Goal: Information Seeking & Learning: Learn about a topic

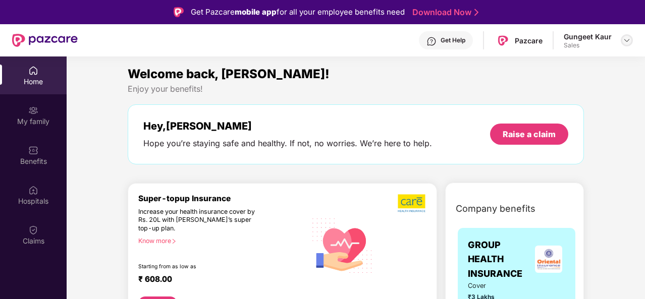
click at [627, 44] on img at bounding box center [627, 40] width 8 height 8
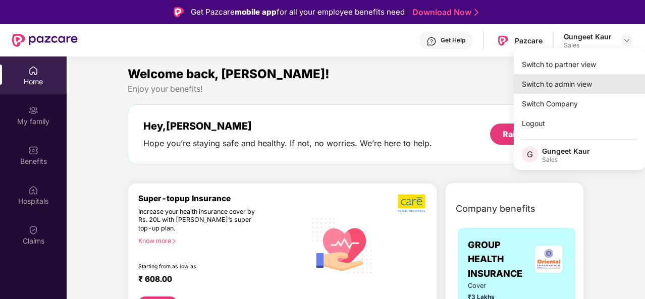
click at [575, 83] on div "Switch to admin view" at bounding box center [579, 84] width 131 height 20
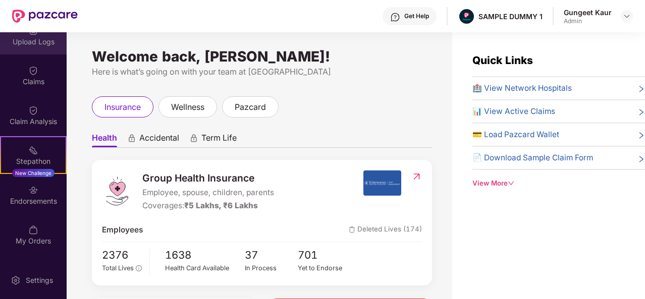
scroll to position [176, 0]
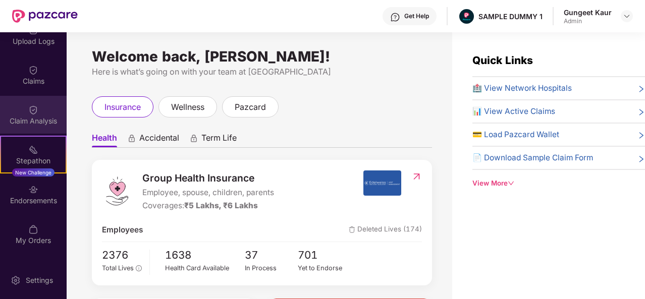
click at [38, 113] on div "Claim Analysis" at bounding box center [33, 115] width 67 height 38
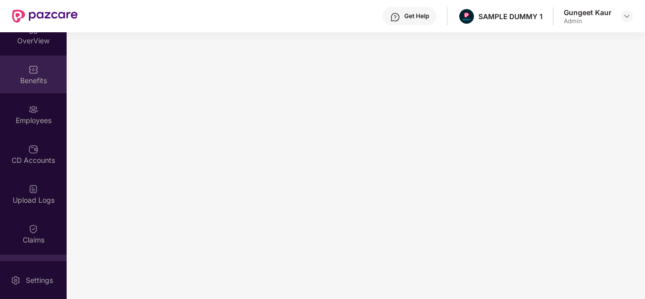
scroll to position [17, 0]
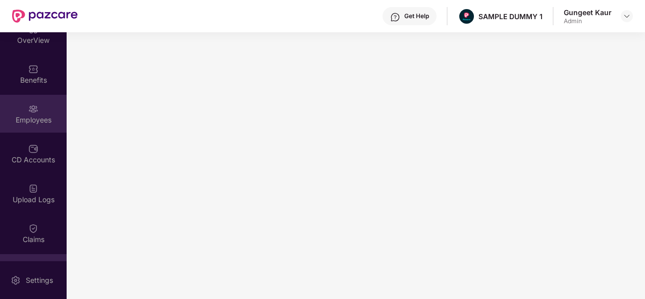
click at [35, 111] on img at bounding box center [33, 109] width 10 height 10
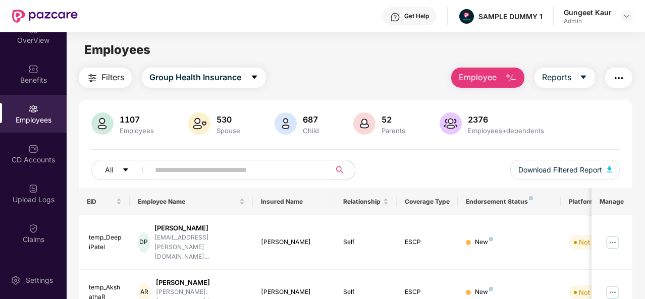
click at [511, 66] on main "Employees Filters Group Health Insurance Employee Reports 1107 Employees 530 Sp…" at bounding box center [356, 181] width 578 height 299
click at [510, 75] on img "button" at bounding box center [511, 78] width 12 height 12
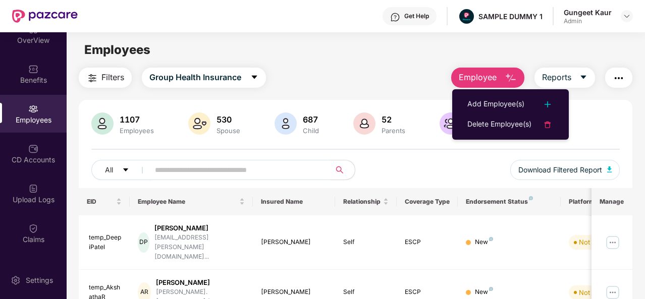
click at [399, 80] on div "Filters Group Health Insurance Employee Reports" at bounding box center [356, 78] width 554 height 20
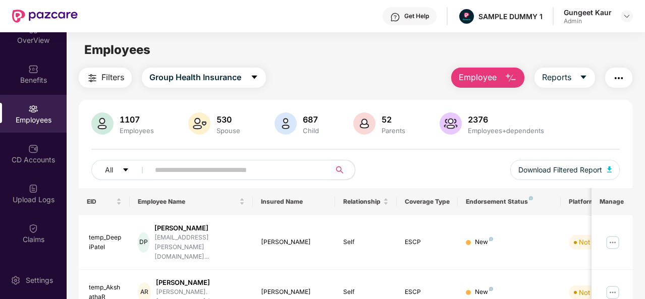
click at [475, 81] on span "Employee" at bounding box center [478, 77] width 38 height 13
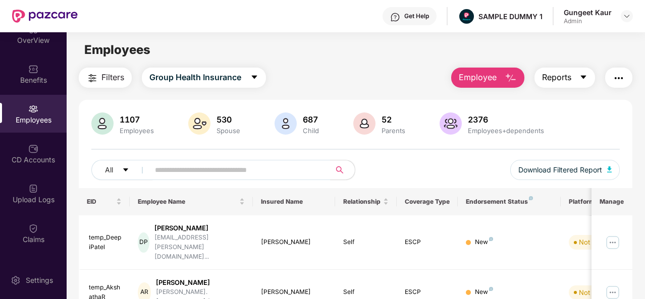
click at [576, 79] on button "Reports" at bounding box center [565, 78] width 61 height 20
click at [621, 80] on img "button" at bounding box center [619, 78] width 12 height 12
click at [367, 166] on div "All Download Filtered Report" at bounding box center [355, 174] width 529 height 28
click at [37, 68] on div "Benefits" at bounding box center [33, 74] width 67 height 38
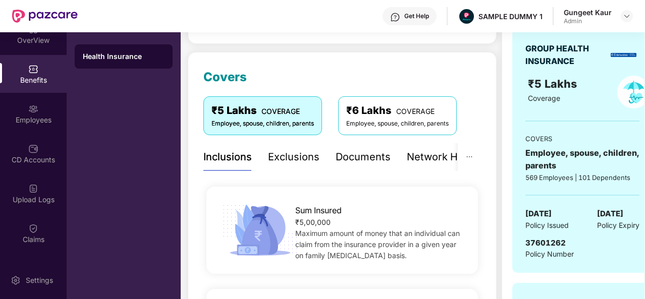
scroll to position [112, 0]
click at [431, 156] on div "Network Hospitals" at bounding box center [451, 157] width 88 height 16
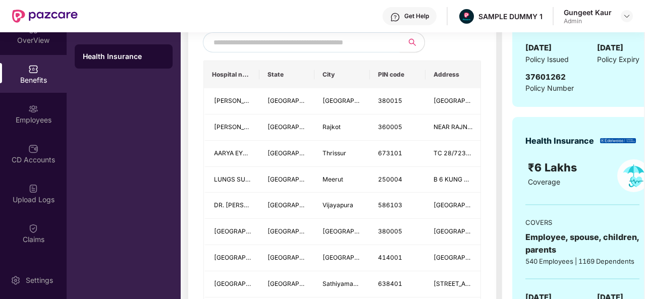
scroll to position [201, 0]
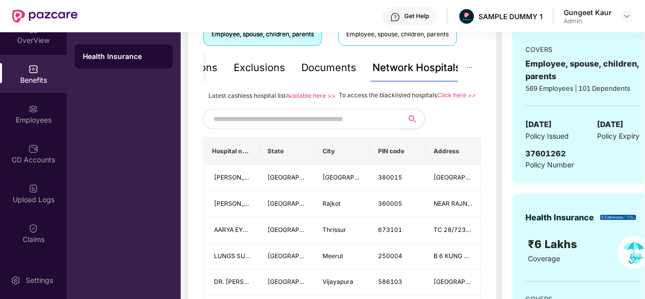
click at [282, 127] on input "text" at bounding box center [300, 119] width 173 height 15
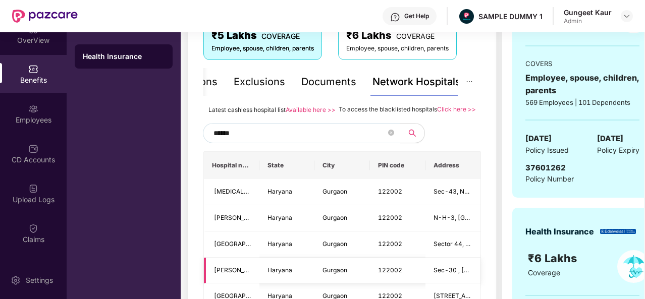
scroll to position [186, 0]
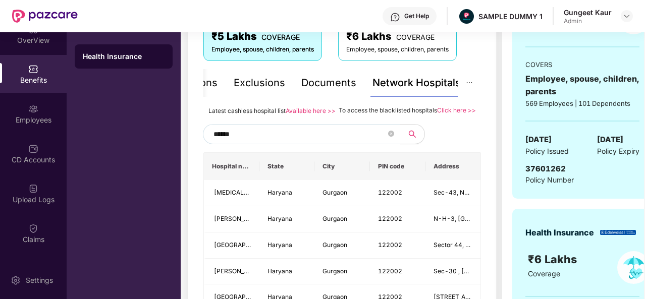
type input "******"
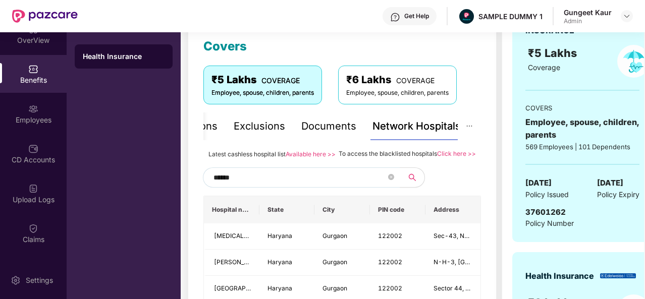
scroll to position [138, 0]
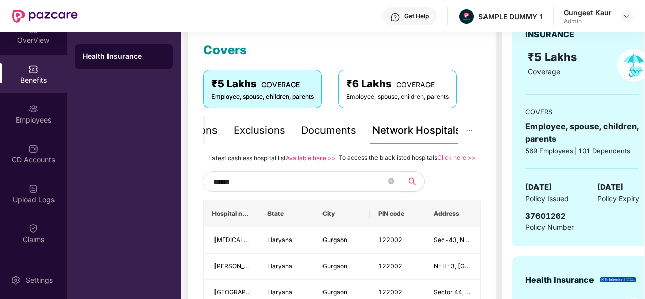
click at [261, 136] on div "Exclusions" at bounding box center [260, 131] width 52 height 16
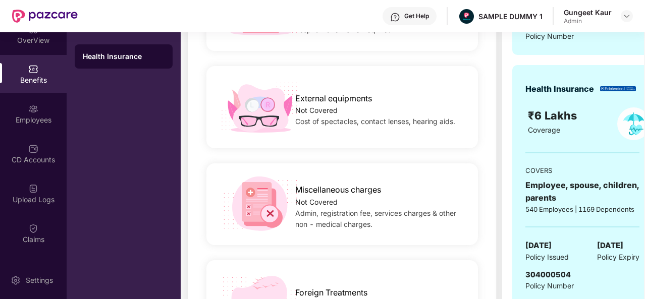
scroll to position [37, 0]
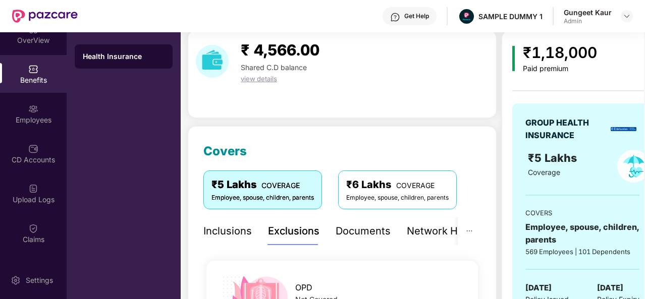
click at [233, 236] on div "Inclusions" at bounding box center [228, 232] width 48 height 16
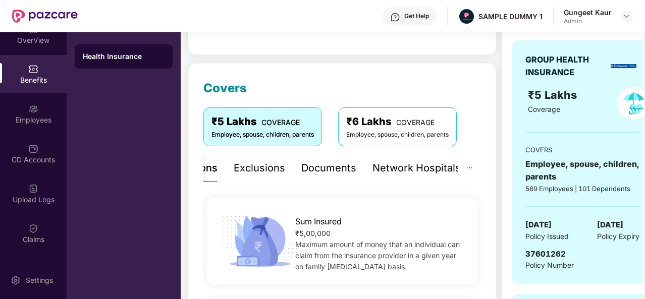
scroll to position [115, 0]
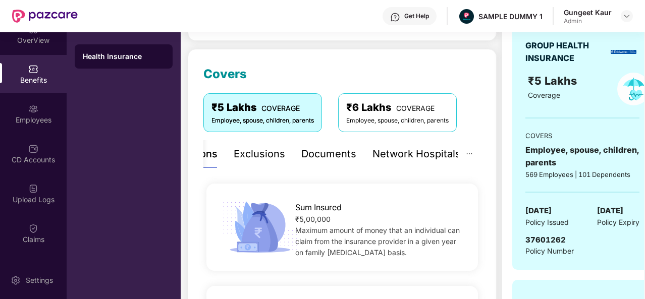
click at [420, 16] on div "Get Help" at bounding box center [417, 16] width 25 height 8
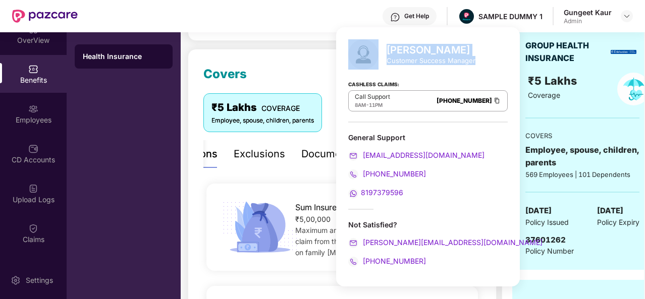
drag, startPoint x: 386, startPoint y: 50, endPoint x: 478, endPoint y: 62, distance: 92.6
click at [478, 62] on div "[PERSON_NAME] Customer Success Manager Cashless Claims: Call Support 8AM - 11PM…" at bounding box center [428, 157] width 184 height 260
